Goal: Check status: Check status

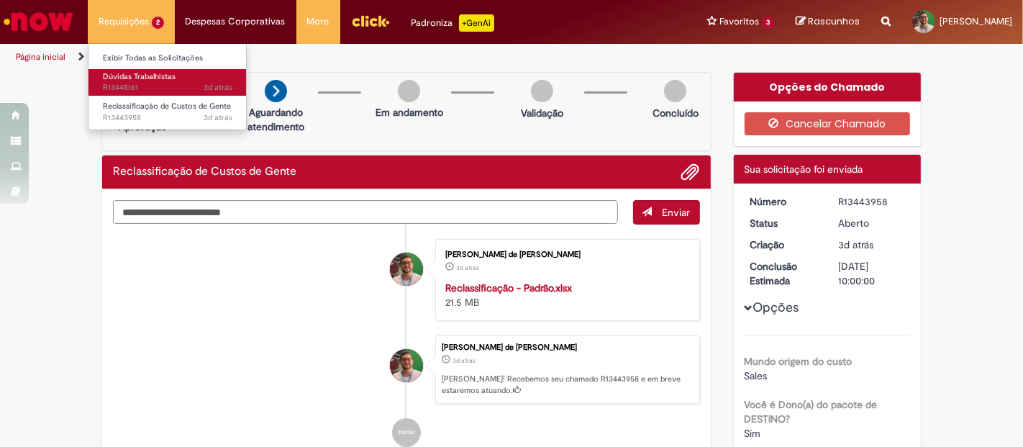
click at [135, 89] on span "3d atrás 3 dias atrás R13445161" at bounding box center [168, 88] width 130 height 12
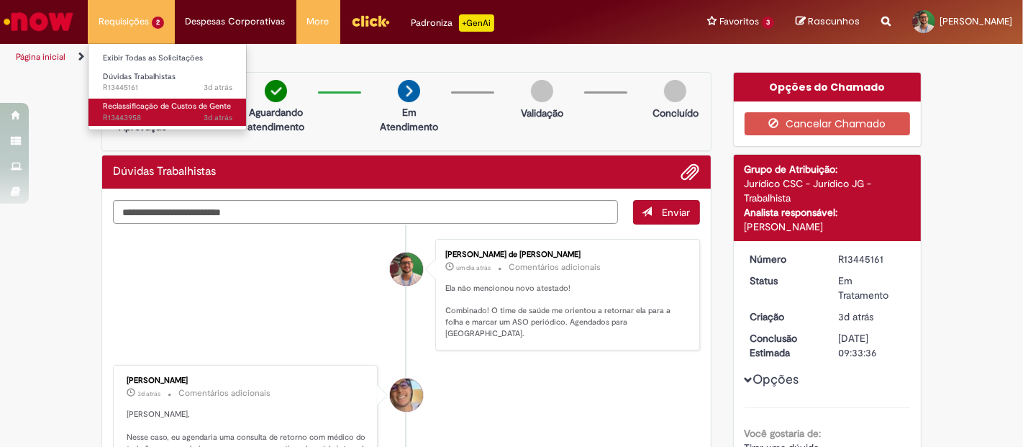
click at [146, 110] on span "Reclassificação de Custos de Gente" at bounding box center [167, 106] width 128 height 11
